Goal: Navigation & Orientation: Find specific page/section

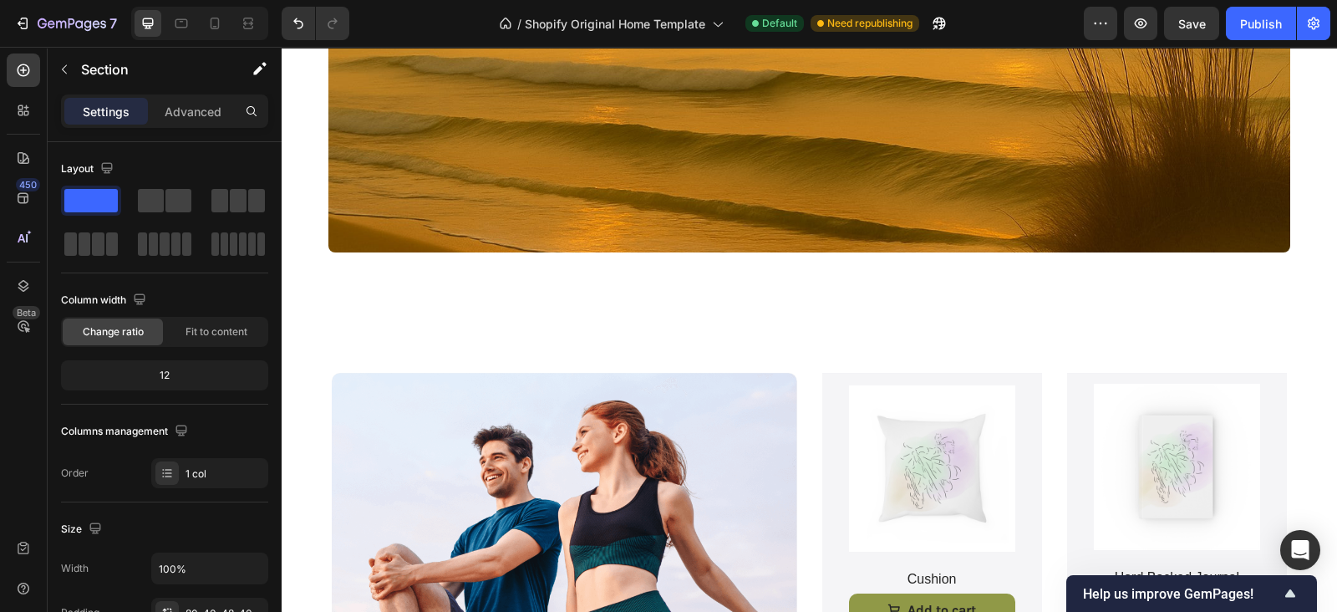
scroll to position [425, 0]
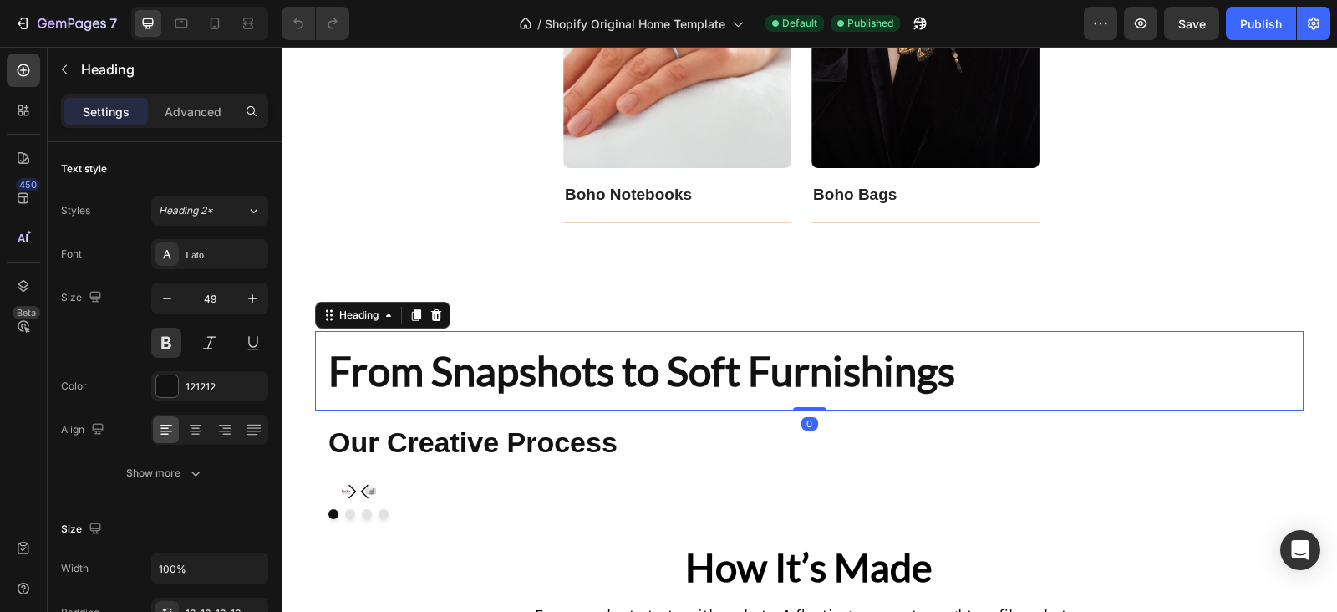
scroll to position [2816, 0]
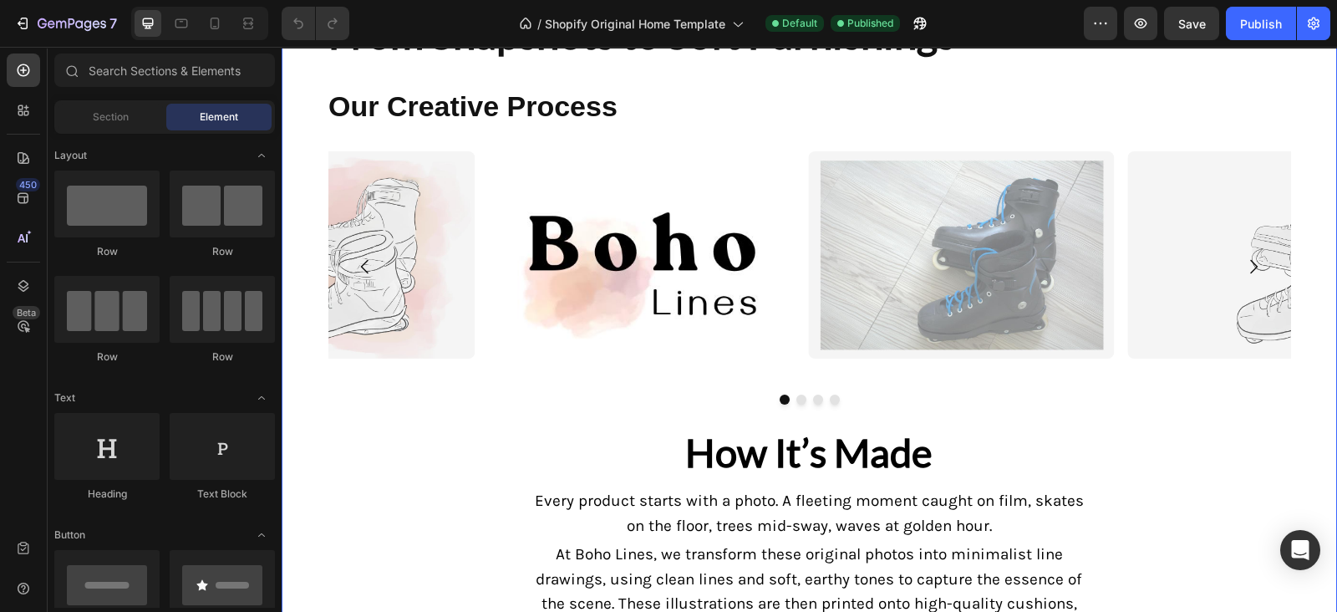
scroll to position [2852, 0]
